Goal: Information Seeking & Learning: Learn about a topic

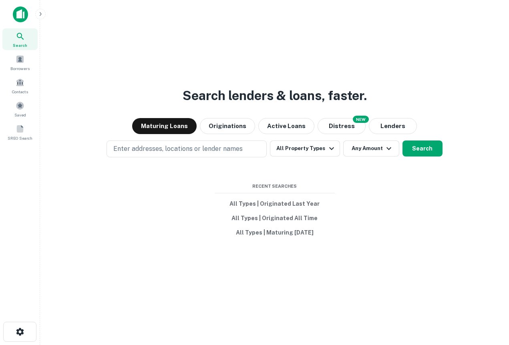
click at [39, 11] on icon "button" at bounding box center [40, 14] width 6 height 6
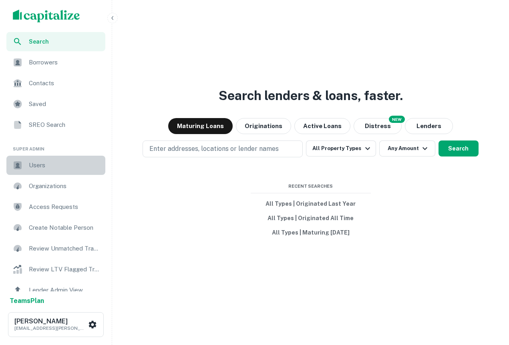
click at [42, 166] on span "Users" at bounding box center [65, 165] width 72 height 10
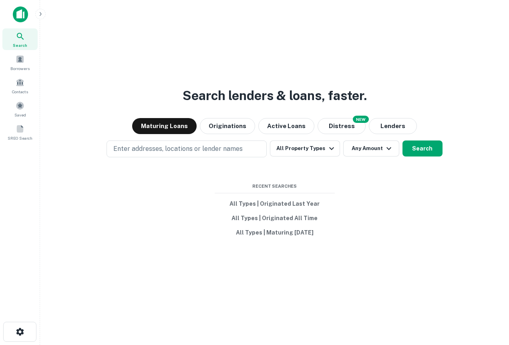
click at [20, 39] on icon at bounding box center [21, 37] width 10 height 10
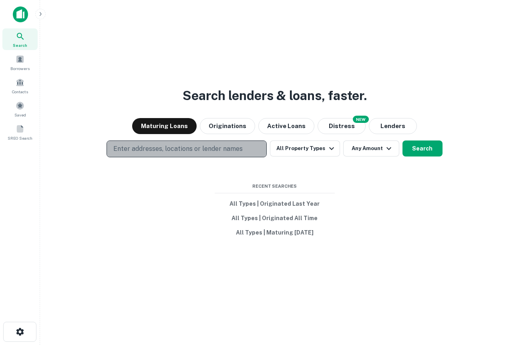
click at [194, 152] on p "Enter addresses, locations or lender names" at bounding box center [177, 149] width 129 height 10
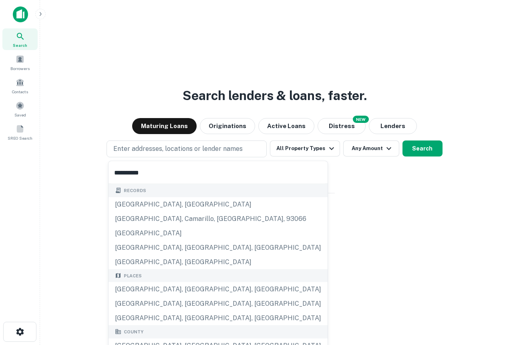
type input "**********"
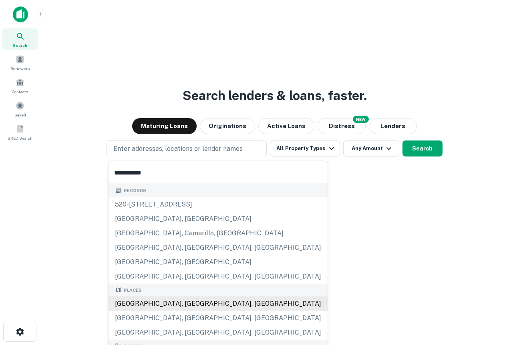
click at [178, 306] on div "Los Angeles, CA, USA" at bounding box center [217, 303] width 219 height 14
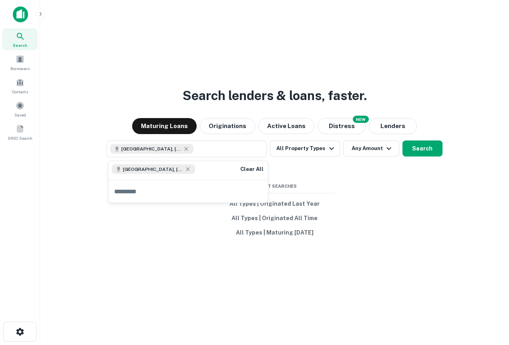
click at [392, 182] on div "Search lenders & loans, faster. Maturing Loans Originations Active Loans NEW Di…" at bounding box center [274, 191] width 456 height 345
click at [312, 155] on button "All Property Types" at bounding box center [305, 148] width 70 height 16
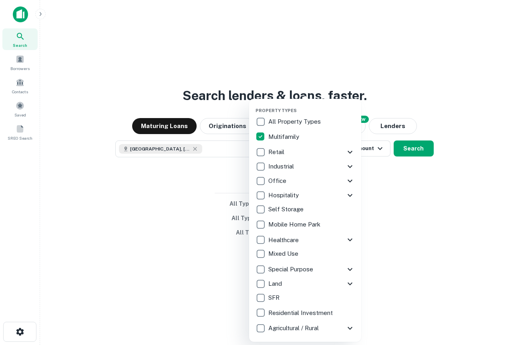
click at [413, 217] on div at bounding box center [254, 172] width 509 height 345
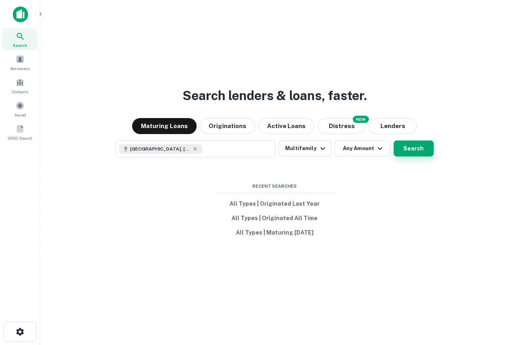
click at [406, 155] on button "Search" at bounding box center [413, 148] width 40 height 16
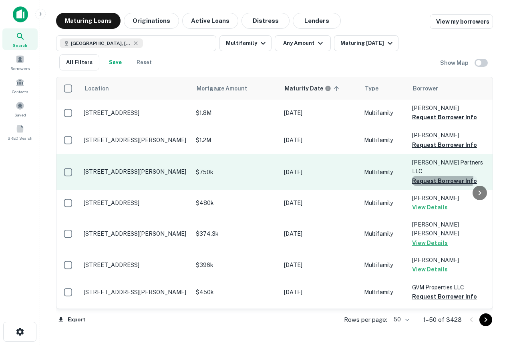
click at [429, 176] on button "Request Borrower Info" at bounding box center [444, 181] width 65 height 10
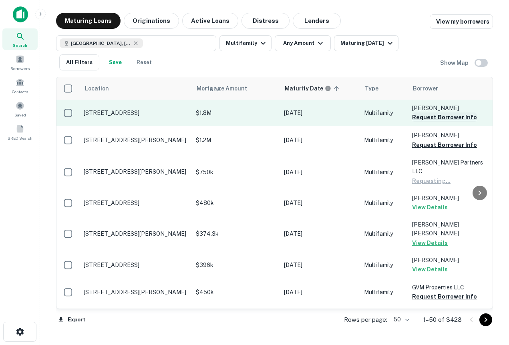
click at [425, 119] on button "Request Borrower Info" at bounding box center [444, 117] width 65 height 10
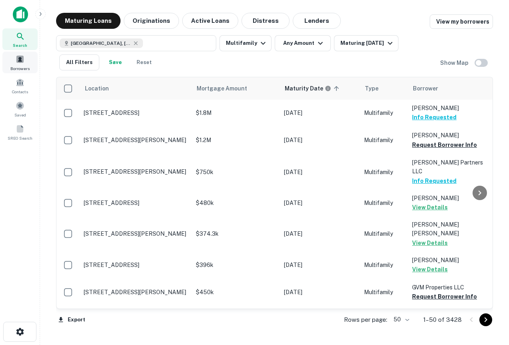
click at [20, 63] on span at bounding box center [20, 59] width 9 height 9
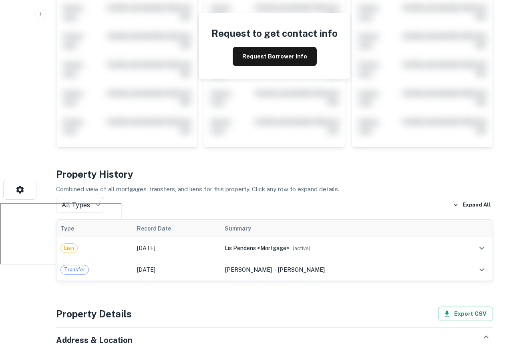
scroll to position [214, 0]
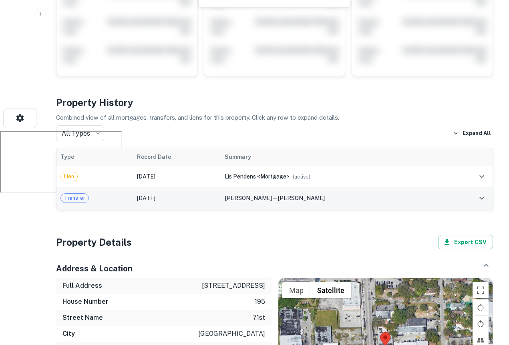
click at [274, 194] on div "bruno luckner → bruno patricia" at bounding box center [333, 198] width 218 height 9
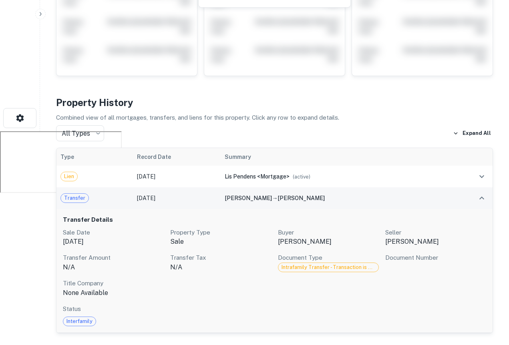
click at [272, 194] on div "bruno luckner → bruno patricia" at bounding box center [333, 198] width 218 height 9
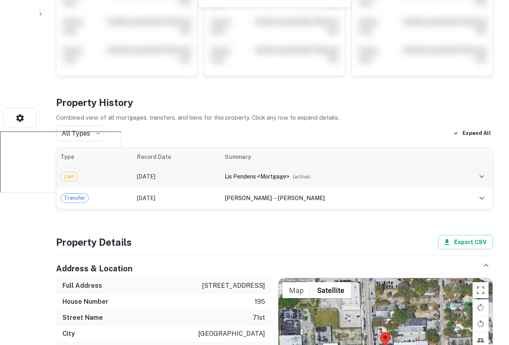
click at [276, 179] on span "lis pendens <mortgage>" at bounding box center [256, 176] width 65 height 6
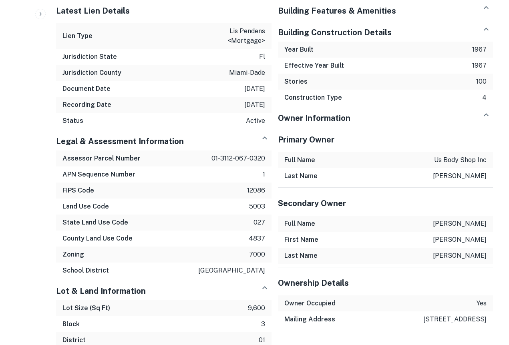
scroll to position [733, 0]
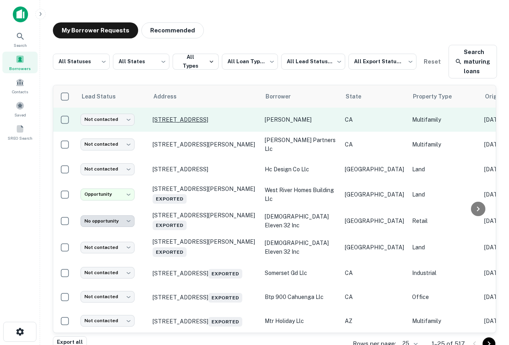
click at [212, 121] on p "[STREET_ADDRESS]" at bounding box center [204, 119] width 104 height 7
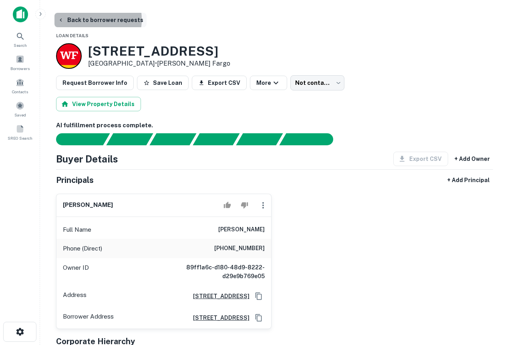
click at [86, 20] on button "Back to borrower requests" at bounding box center [100, 20] width 92 height 14
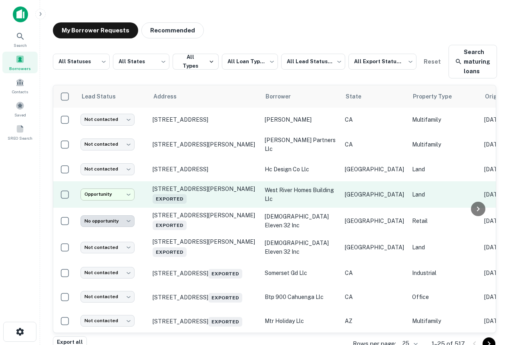
click at [109, 190] on body "**********" at bounding box center [254, 172] width 509 height 345
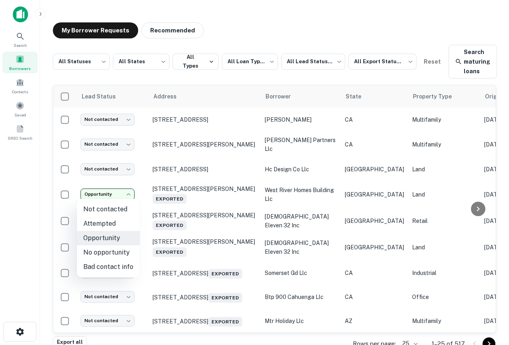
click at [109, 206] on li "Not contacted" at bounding box center [108, 209] width 63 height 14
type input "****"
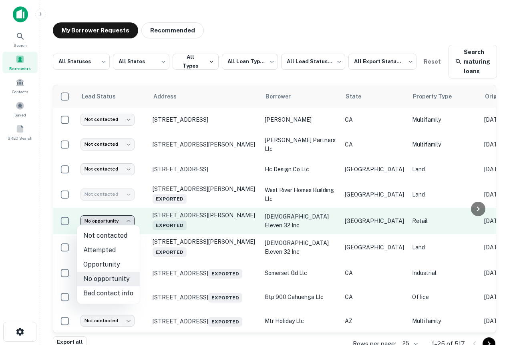
click at [110, 218] on body "**********" at bounding box center [254, 172] width 509 height 345
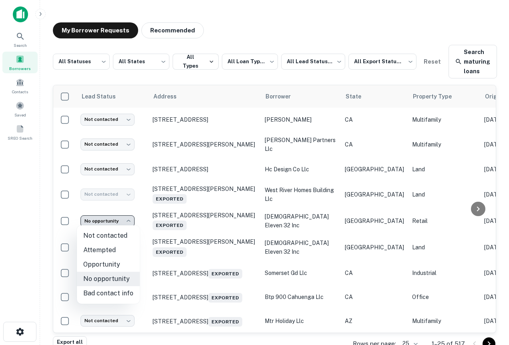
click at [112, 234] on li "Not contacted" at bounding box center [108, 235] width 63 height 14
type input "****"
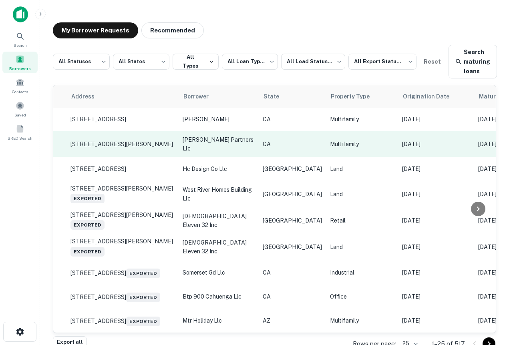
scroll to position [0, 0]
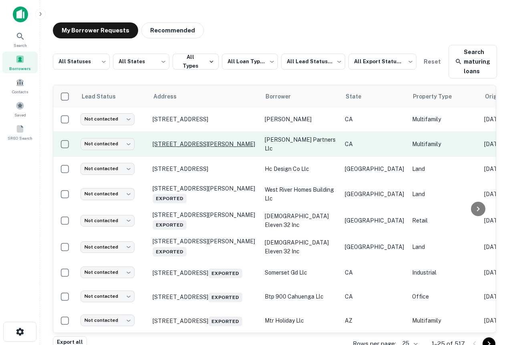
click at [196, 141] on p "[STREET_ADDRESS][PERSON_NAME]" at bounding box center [204, 143] width 104 height 7
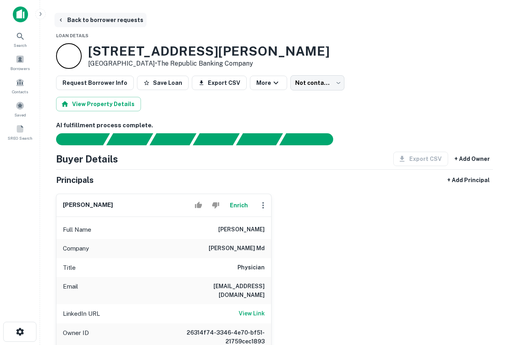
click at [72, 26] on button "Back to borrower requests" at bounding box center [100, 20] width 92 height 14
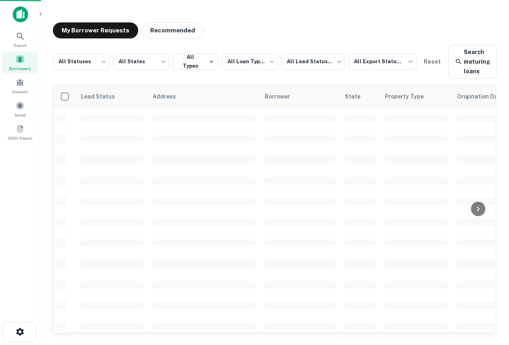
scroll to position [0, 0]
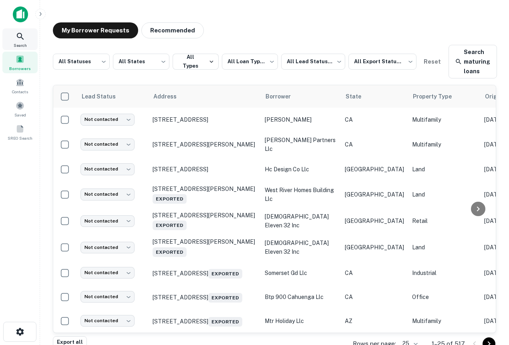
click at [16, 41] on icon at bounding box center [21, 37] width 10 height 10
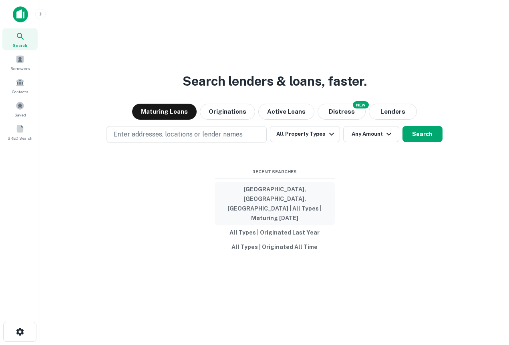
click at [282, 201] on button "Los Angeles, CA, USA | All Types | Maturing In 1 Year" at bounding box center [274, 203] width 120 height 43
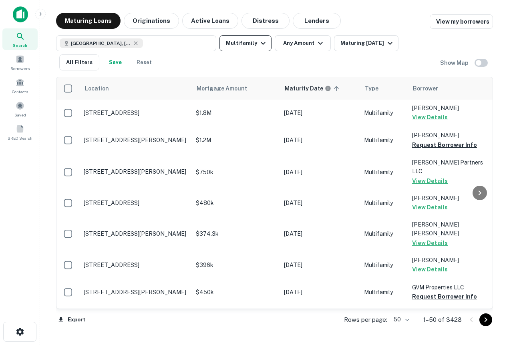
click at [263, 40] on icon "button" at bounding box center [263, 43] width 10 height 10
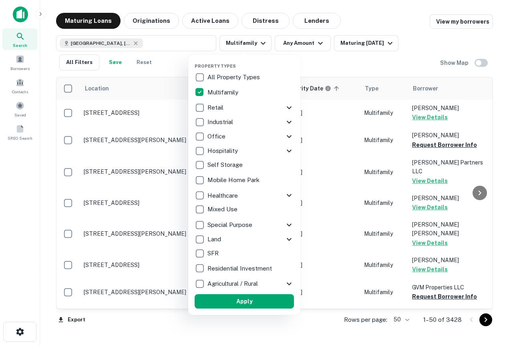
click at [318, 40] on div at bounding box center [254, 172] width 509 height 345
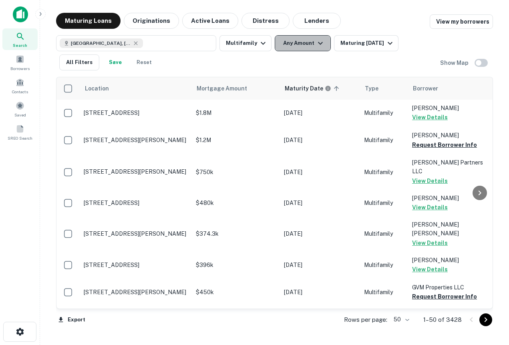
click at [318, 42] on icon "button" at bounding box center [320, 43] width 10 height 10
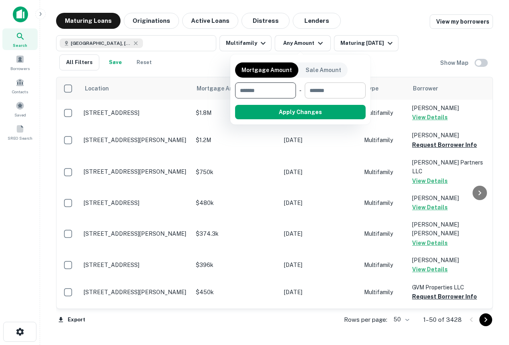
click at [310, 92] on input "number" at bounding box center [331, 90] width 55 height 16
click at [271, 86] on input "number" at bounding box center [262, 90] width 55 height 16
type input "*******"
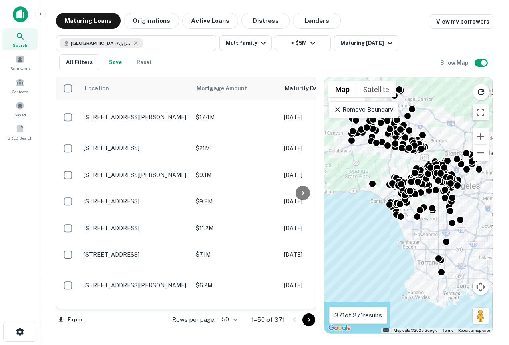
click at [383, 108] on p "Remove Boundary" at bounding box center [363, 110] width 60 height 10
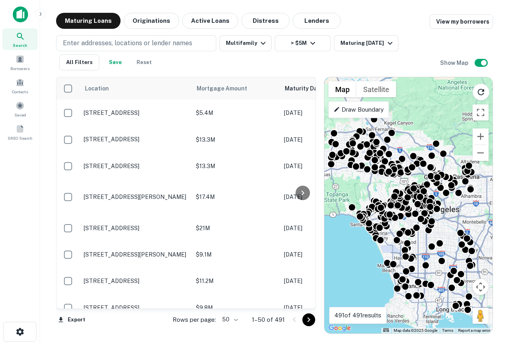
drag, startPoint x: 446, startPoint y: 102, endPoint x: 422, endPoint y: 129, distance: 36.3
click at [422, 129] on div "To activate drag with keyboard, press Alt + Enter. Once in keyboard drag state,…" at bounding box center [408, 205] width 168 height 256
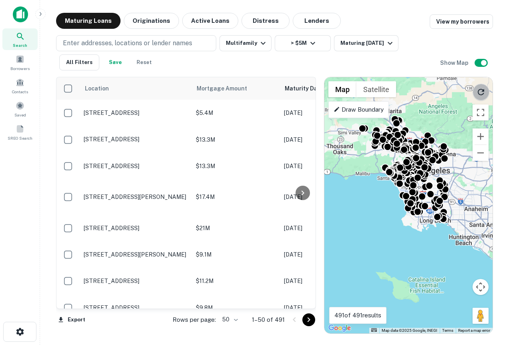
click at [481, 95] on icon "Reload search area" at bounding box center [481, 92] width 10 height 10
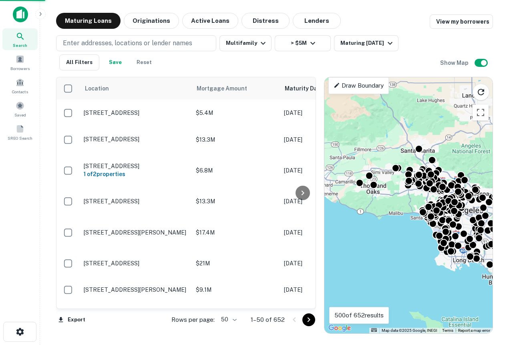
click at [421, 158] on div "To activate drag with keyboard, press Alt + Enter. Once in keyboard drag state,…" at bounding box center [408, 205] width 168 height 256
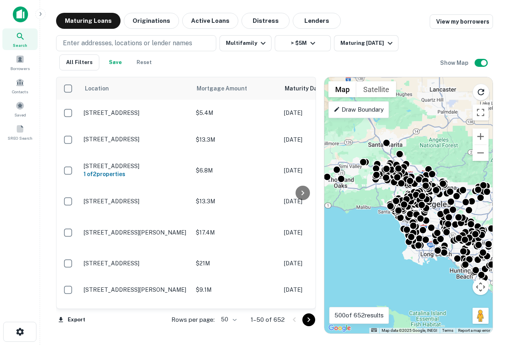
drag, startPoint x: 403, startPoint y: 219, endPoint x: 372, endPoint y: 221, distance: 31.7
click at [371, 221] on div "To activate drag with keyboard, press Alt + Enter. Once in keyboard drag state,…" at bounding box center [408, 205] width 168 height 256
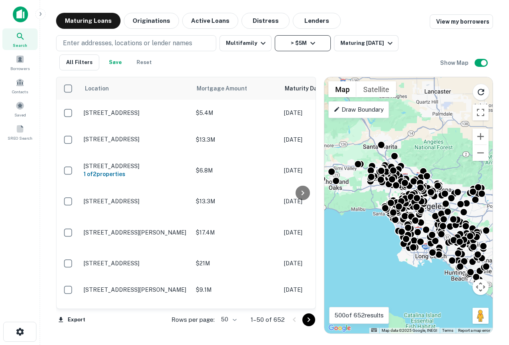
click at [282, 48] on button "> $5M" at bounding box center [302, 43] width 56 height 16
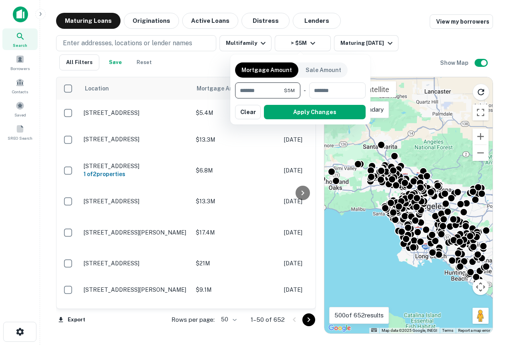
click at [253, 90] on input "*******" at bounding box center [259, 90] width 49 height 16
type input "********"
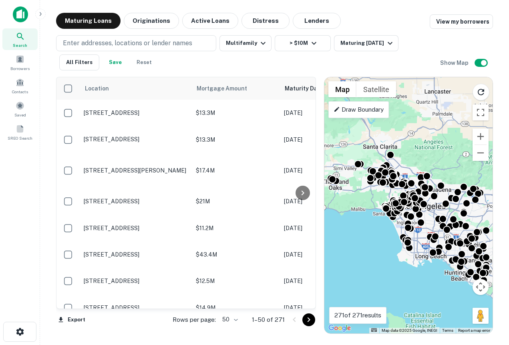
drag, startPoint x: 408, startPoint y: 259, endPoint x: 394, endPoint y: 257, distance: 14.5
click at [394, 258] on div "To activate drag with keyboard, press Alt + Enter. Once in keyboard drag state,…" at bounding box center [408, 205] width 168 height 256
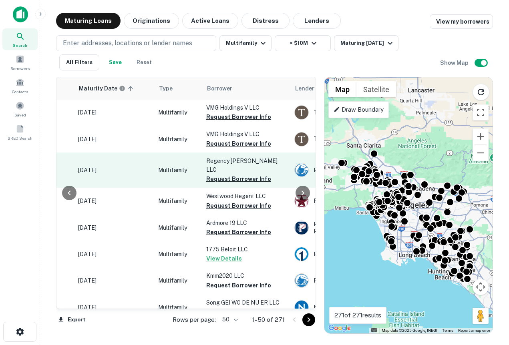
scroll to position [0, 211]
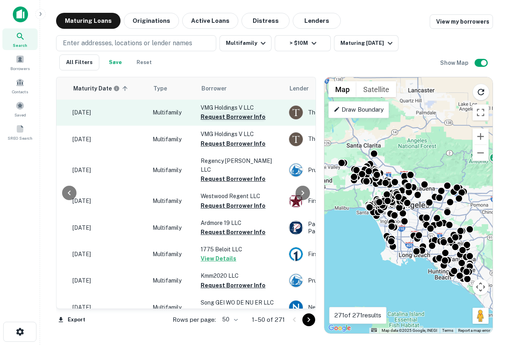
click at [222, 116] on button "Request Borrower Info" at bounding box center [232, 117] width 65 height 10
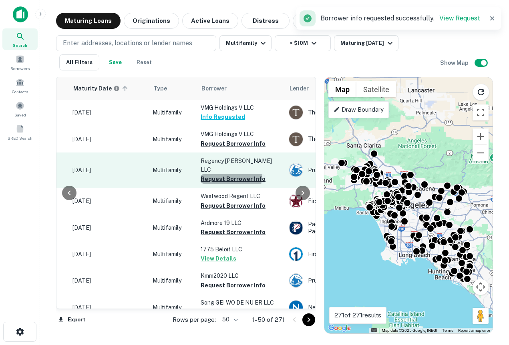
click at [223, 174] on button "Request Borrower Info" at bounding box center [232, 179] width 65 height 10
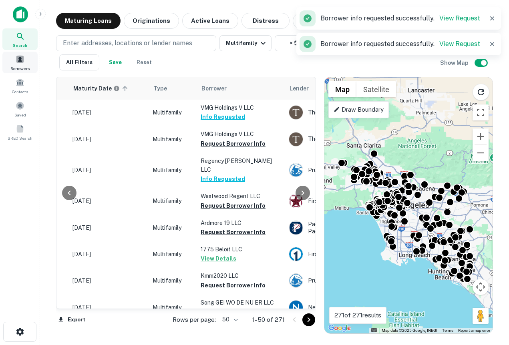
click at [12, 67] on span "Borrowers" at bounding box center [19, 68] width 19 height 6
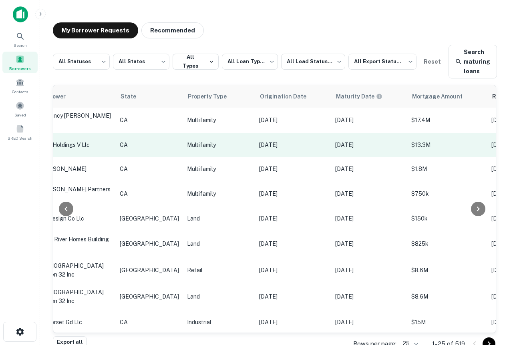
scroll to position [0, 0]
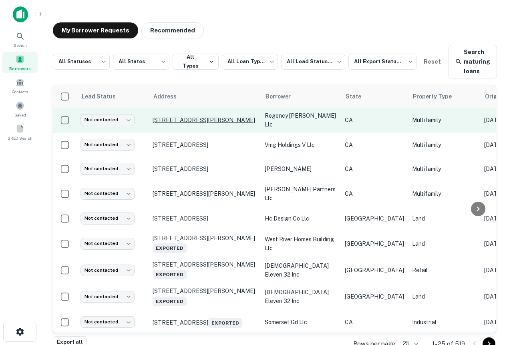
click at [218, 118] on p "[STREET_ADDRESS][PERSON_NAME]" at bounding box center [204, 119] width 104 height 7
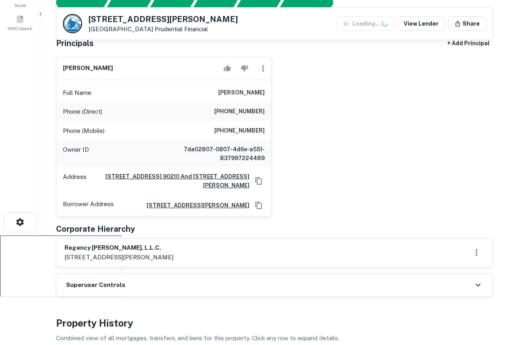
scroll to position [113, 0]
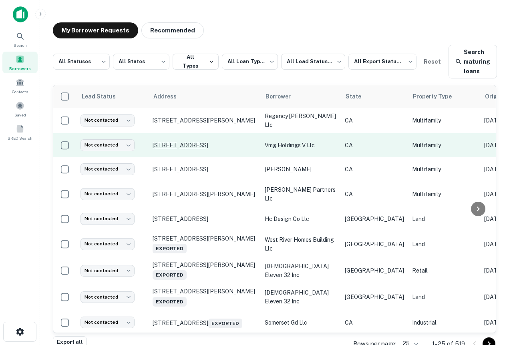
click at [207, 142] on p "[STREET_ADDRESS]" at bounding box center [204, 145] width 104 height 7
click at [202, 148] on td "[STREET_ADDRESS]" at bounding box center [204, 145] width 112 height 24
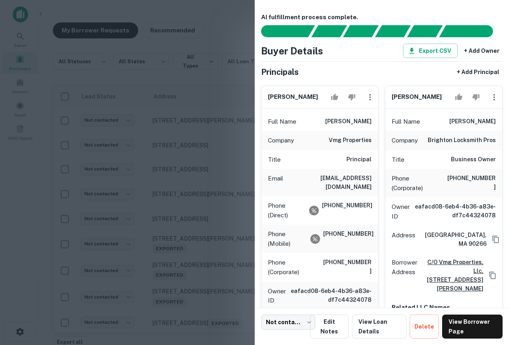
click at [210, 64] on div at bounding box center [254, 172] width 509 height 345
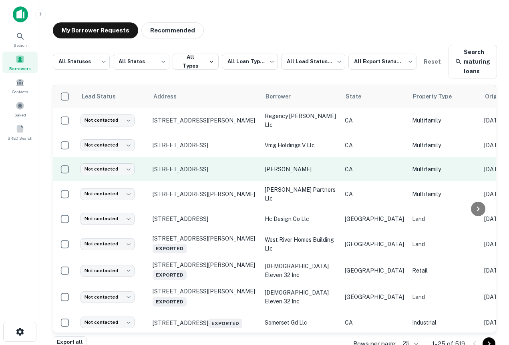
click at [211, 158] on td "[STREET_ADDRESS]" at bounding box center [204, 169] width 112 height 24
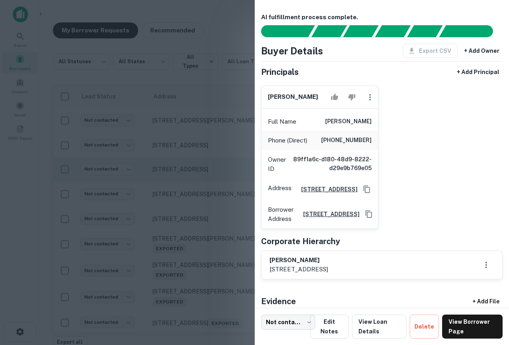
click at [211, 158] on div at bounding box center [254, 172] width 509 height 345
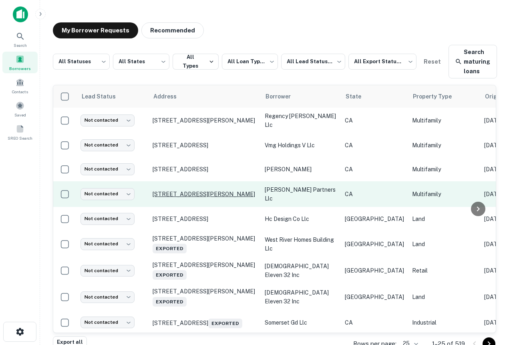
click at [209, 194] on p "[STREET_ADDRESS][PERSON_NAME]" at bounding box center [204, 193] width 104 height 7
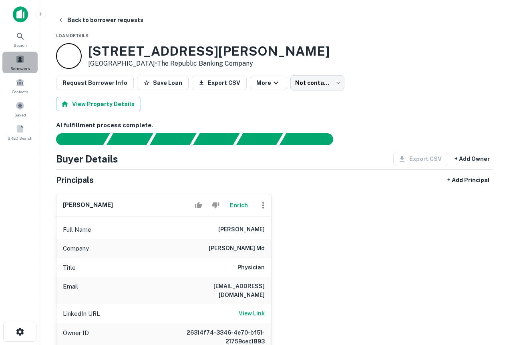
click at [16, 63] on span at bounding box center [20, 59] width 9 height 9
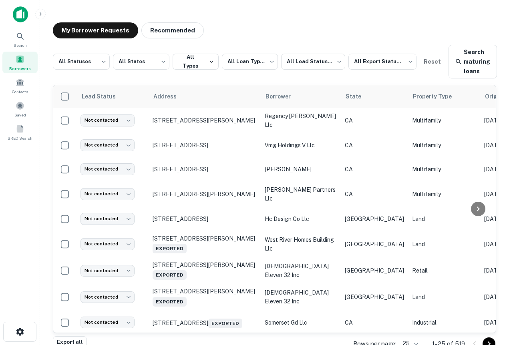
click at [18, 17] on img at bounding box center [20, 14] width 15 height 16
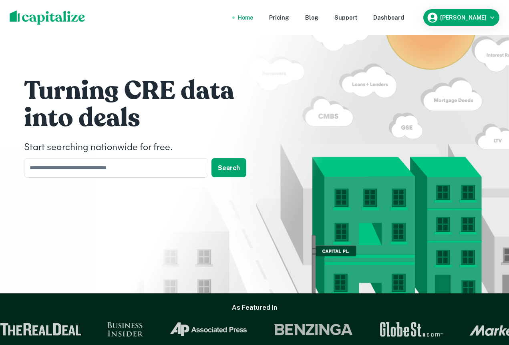
click at [406, 10] on nav "Home Pricing Blog Support Dashboard" at bounding box center [321, 18] width 192 height 18
click at [404, 18] on div "Dashboard" at bounding box center [388, 17] width 31 height 9
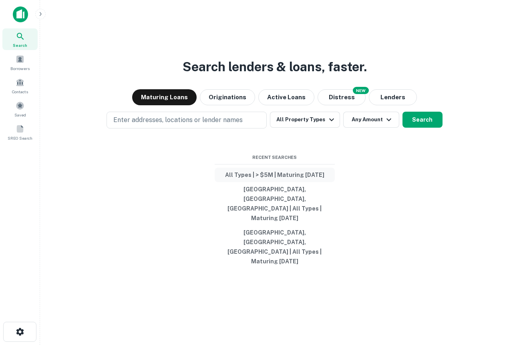
click at [270, 182] on button "All Types | > $5M | Maturing [DATE]" at bounding box center [274, 175] width 120 height 14
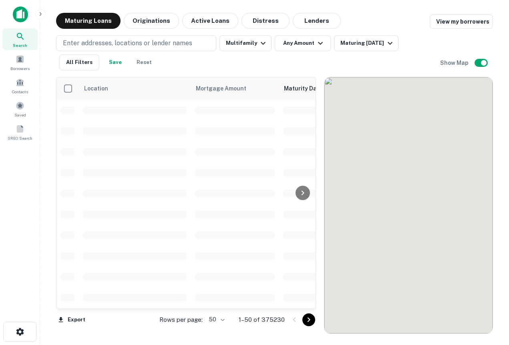
drag, startPoint x: 270, startPoint y: 192, endPoint x: 270, endPoint y: 126, distance: 66.4
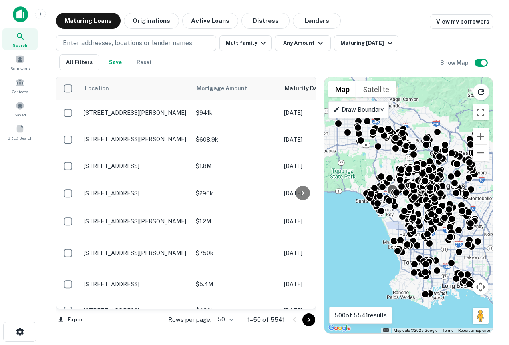
drag, startPoint x: 401, startPoint y: 192, endPoint x: 378, endPoint y: 191, distance: 23.6
click at [393, 205] on div at bounding box center [477, 205] width 168 height 0
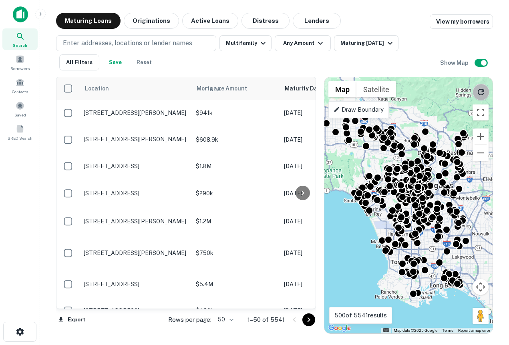
click at [481, 88] on icon "Reload search area" at bounding box center [481, 92] width 10 height 10
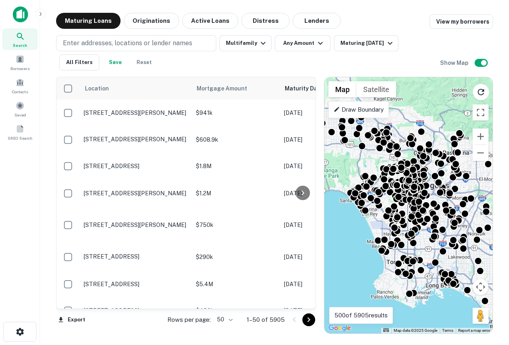
drag, startPoint x: 470, startPoint y: 188, endPoint x: 463, endPoint y: 190, distance: 7.6
click at [463, 190] on div "To activate drag with keyboard, press Alt + Enter. Once in keyboard drag state,…" at bounding box center [408, 205] width 168 height 256
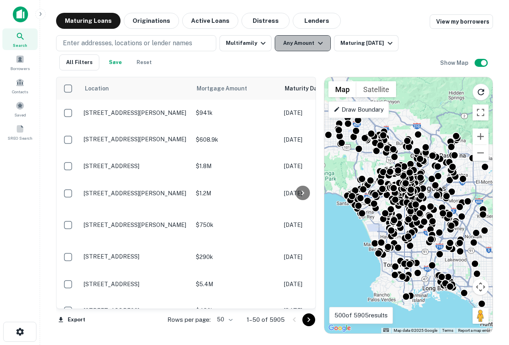
click at [289, 48] on button "Any Amount" at bounding box center [302, 43] width 56 height 16
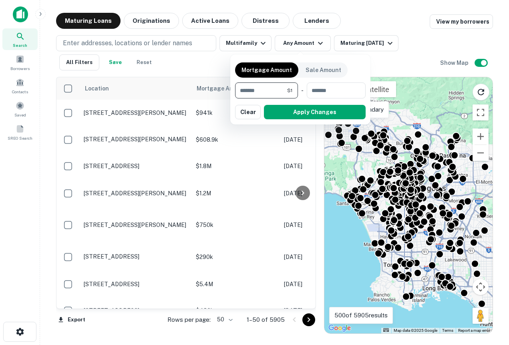
type input "*****"
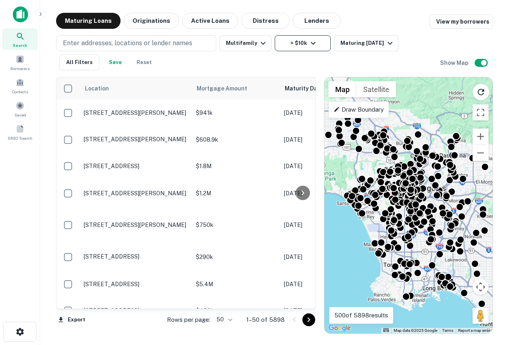
click at [298, 51] on div "Enter addresses, locations or lender names Multifamily > $10k Maturing In 1 Yea…" at bounding box center [248, 52] width 384 height 35
click at [298, 51] on button "> $10k" at bounding box center [302, 43] width 56 height 16
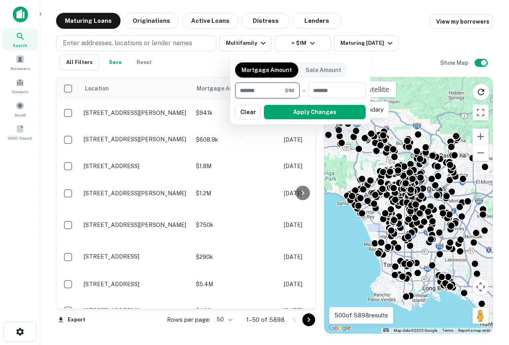
type input "********"
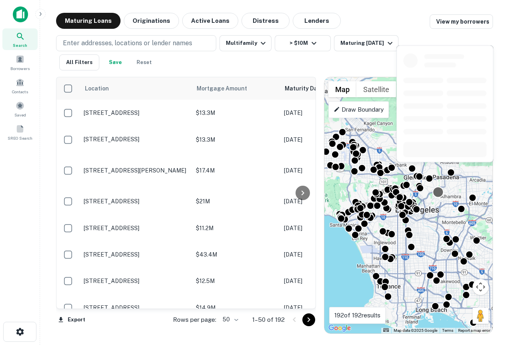
drag, startPoint x: 451, startPoint y: 169, endPoint x: 443, endPoint y: 190, distance: 21.6
click at [443, 190] on div at bounding box center [438, 192] width 12 height 12
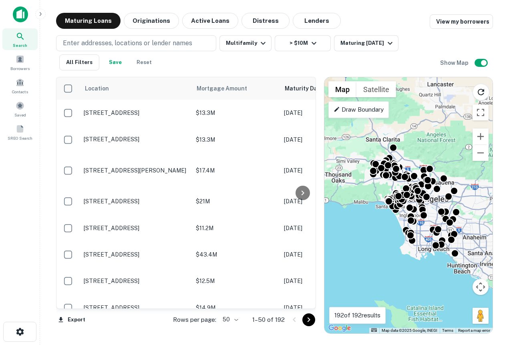
drag, startPoint x: 457, startPoint y: 158, endPoint x: 451, endPoint y: 158, distance: 5.6
click at [451, 158] on div "To activate drag with keyboard, press Alt + Enter. Once in keyboard drag state,…" at bounding box center [408, 205] width 168 height 256
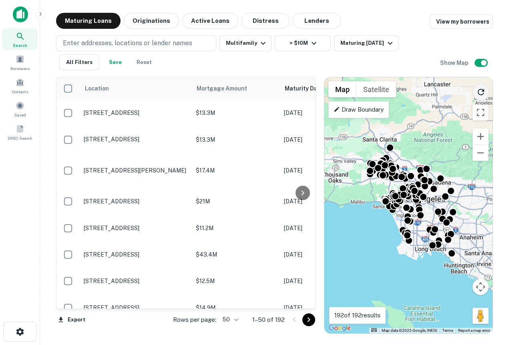
click at [478, 94] on icon "Reload search area" at bounding box center [481, 92] width 10 height 10
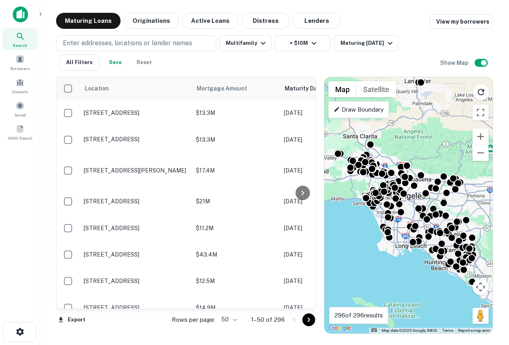
drag, startPoint x: 479, startPoint y: 209, endPoint x: 459, endPoint y: 205, distance: 21.2
click at [459, 205] on div "To activate drag with keyboard, press Alt + Enter. Once in keyboard drag state,…" at bounding box center [408, 205] width 168 height 256
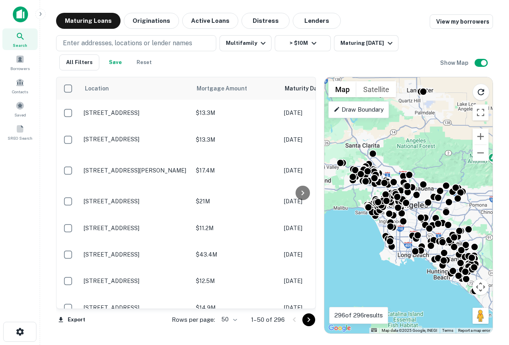
drag, startPoint x: 415, startPoint y: 155, endPoint x: 419, endPoint y: 168, distance: 13.0
click at [419, 168] on div "To activate drag with keyboard, press Alt + Enter. Once in keyboard drag state,…" at bounding box center [408, 205] width 168 height 256
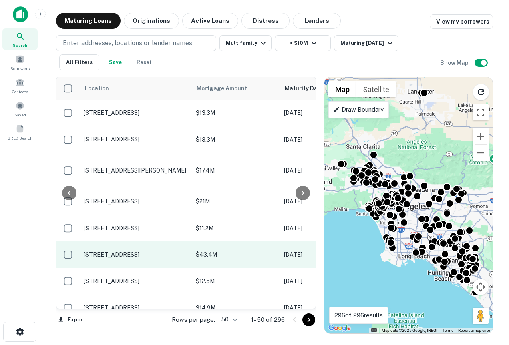
scroll to position [0, 181]
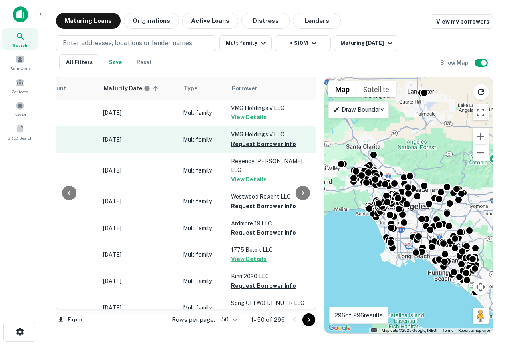
click at [265, 144] on button "Request Borrower Info" at bounding box center [263, 144] width 65 height 10
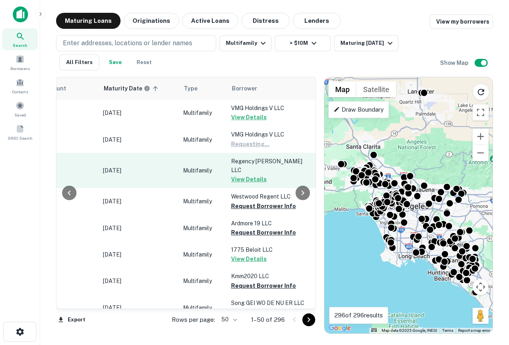
scroll to position [0, 0]
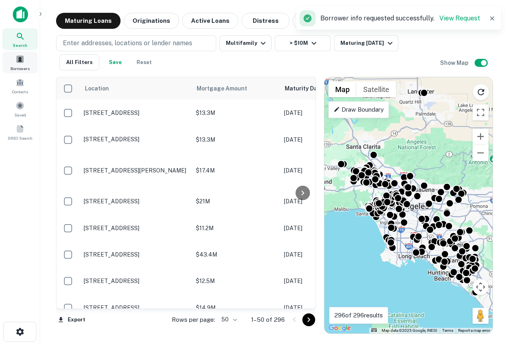
click at [19, 65] on span "Borrowers" at bounding box center [19, 68] width 19 height 6
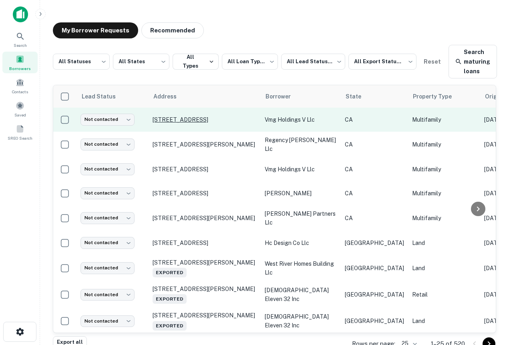
click at [198, 120] on p "[STREET_ADDRESS]" at bounding box center [204, 119] width 104 height 7
